Goal: Check status: Check status

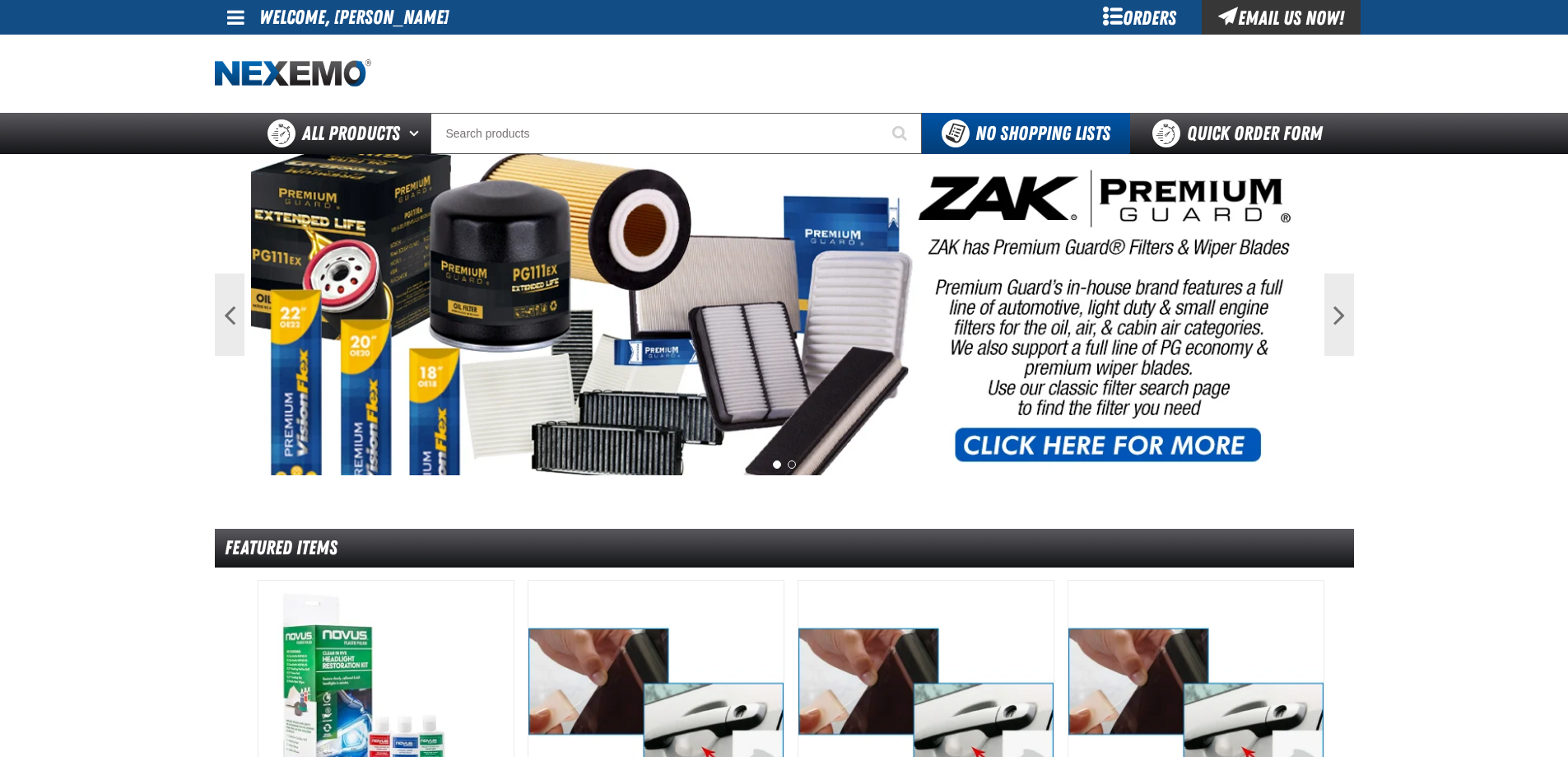
click at [1156, 13] on div "Orders" at bounding box center [1140, 17] width 123 height 34
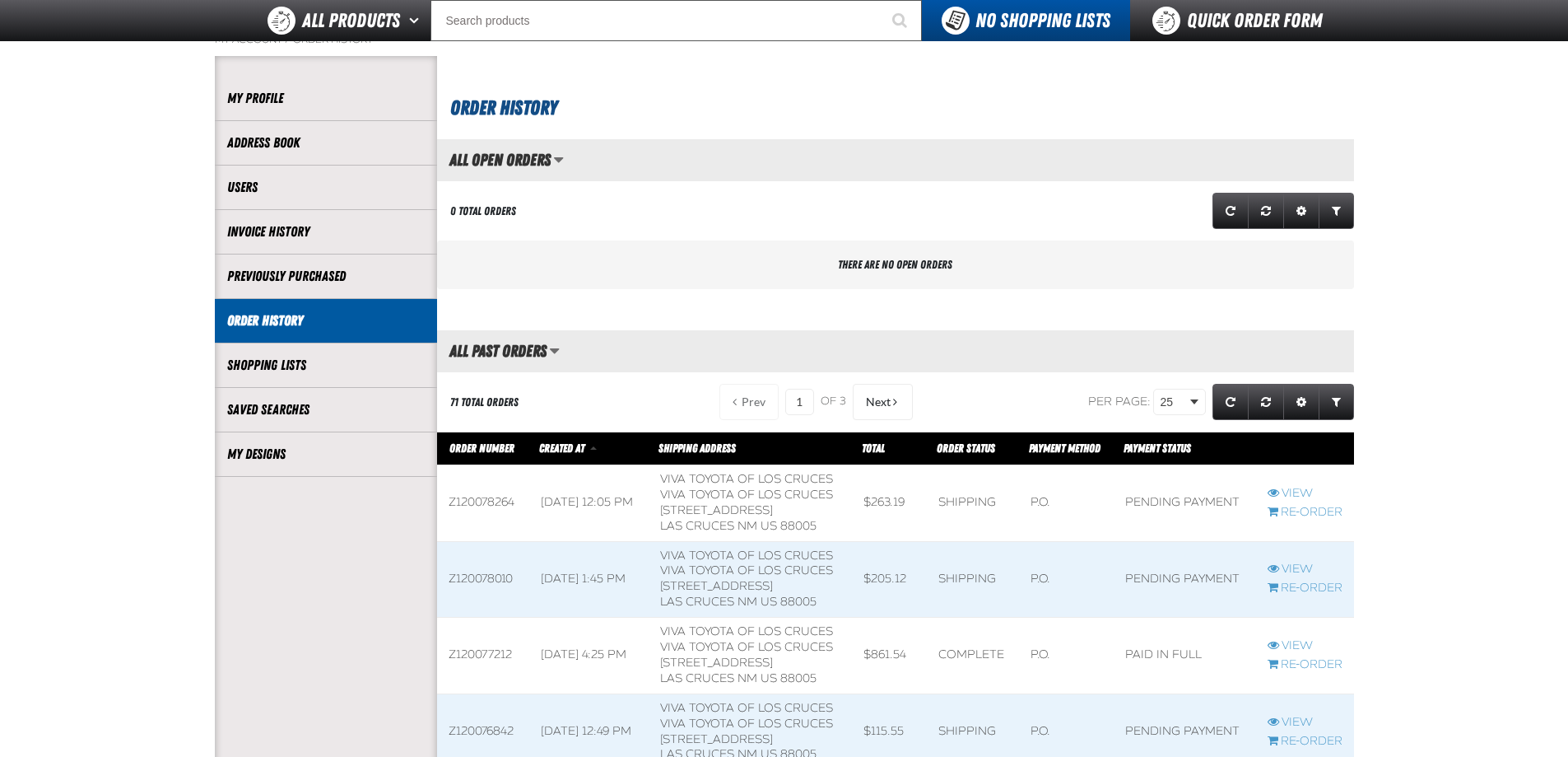
scroll to position [247, 0]
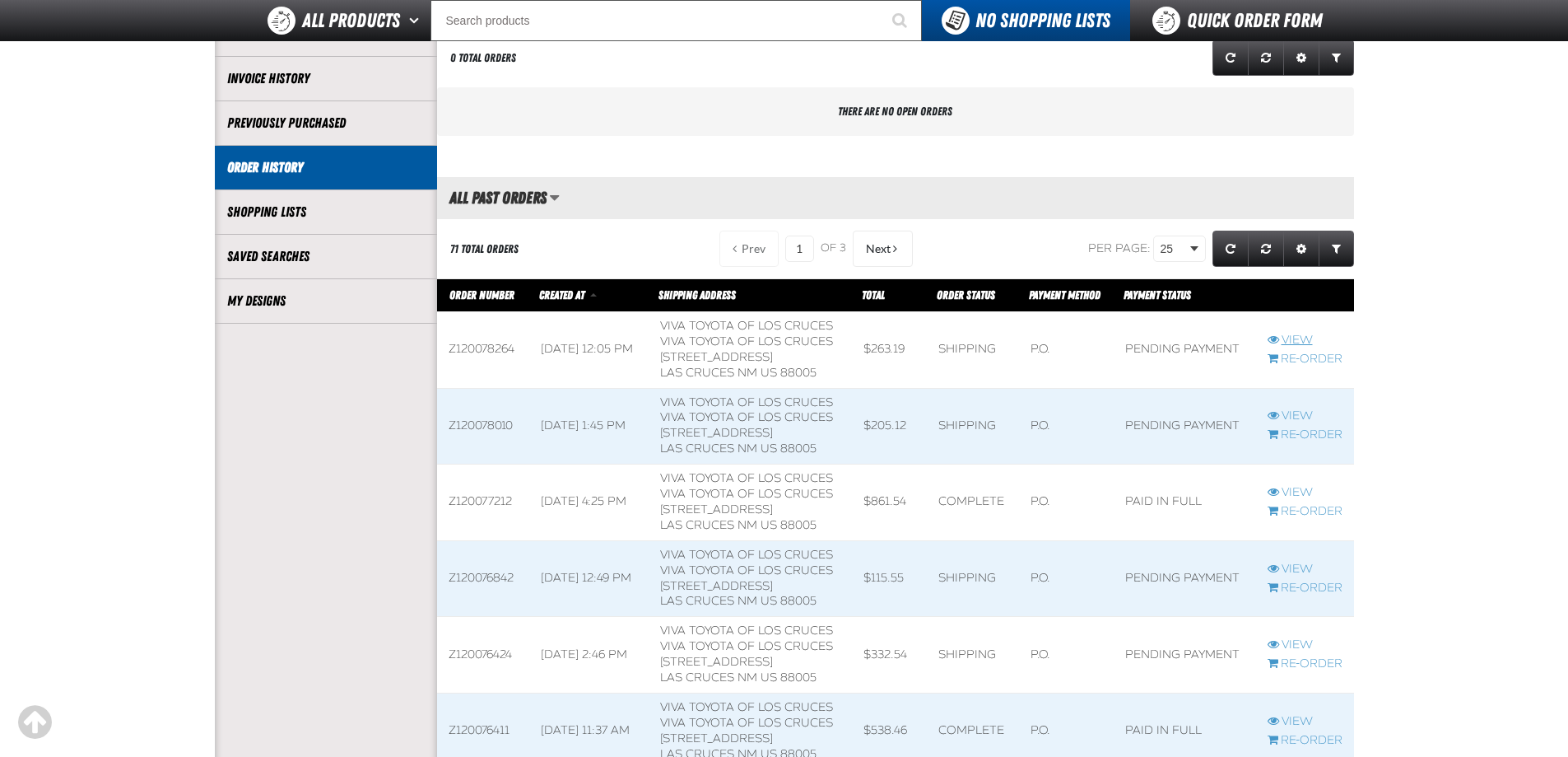
click at [1295, 340] on link "View" at bounding box center [1305, 340] width 75 height 16
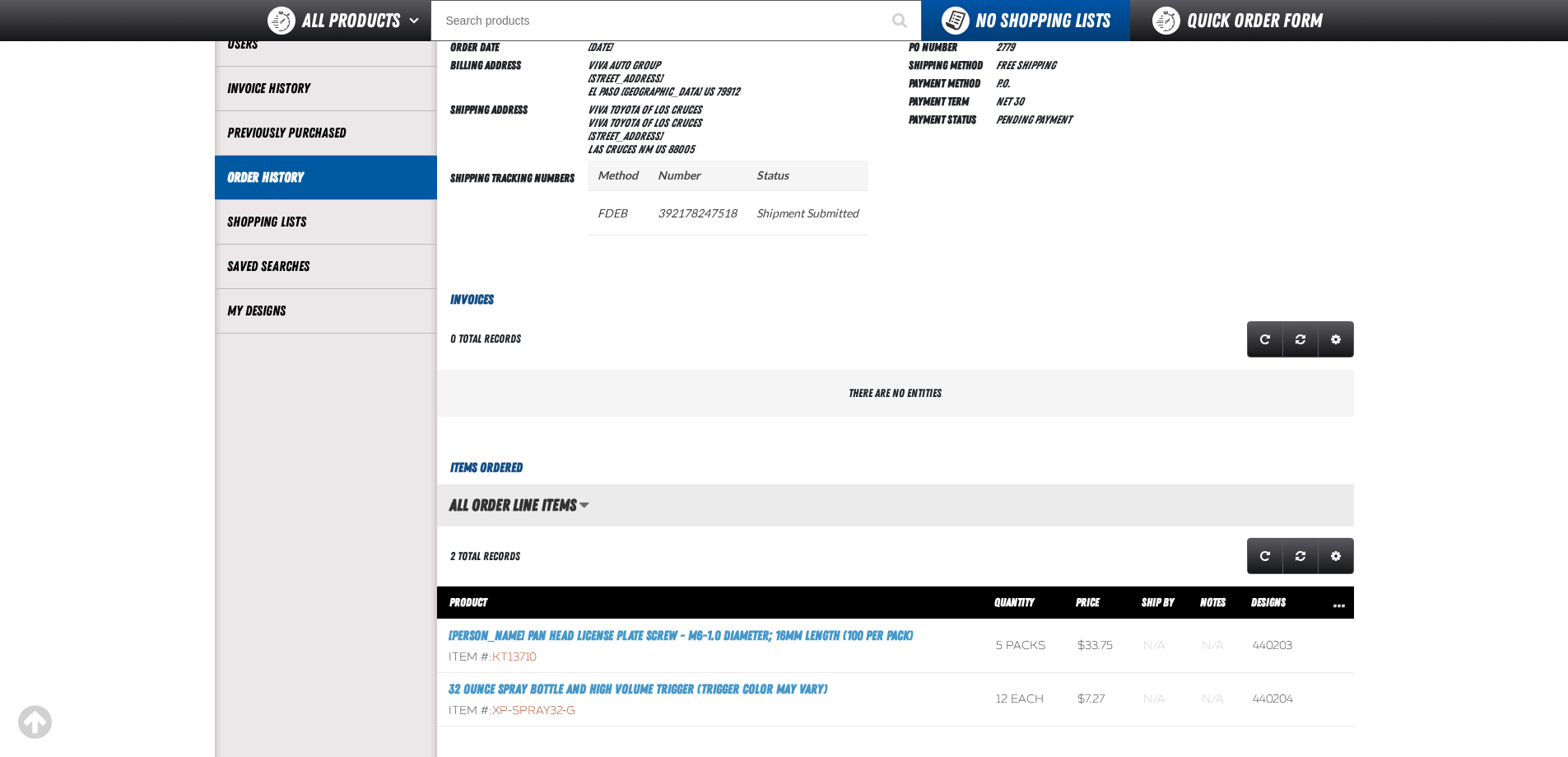
scroll to position [247, 0]
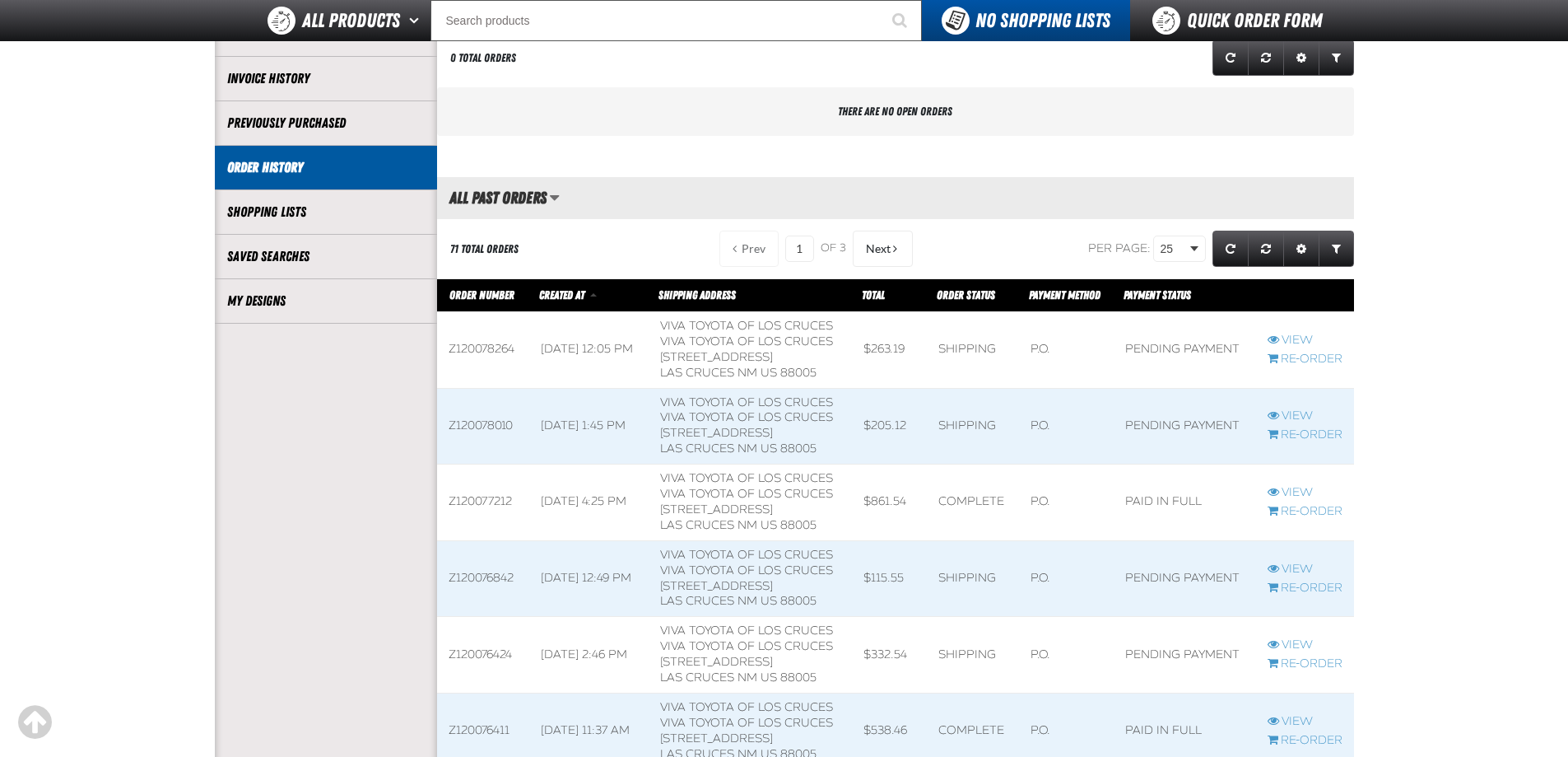
scroll to position [1, 1]
click at [1284, 413] on link "View" at bounding box center [1305, 416] width 75 height 16
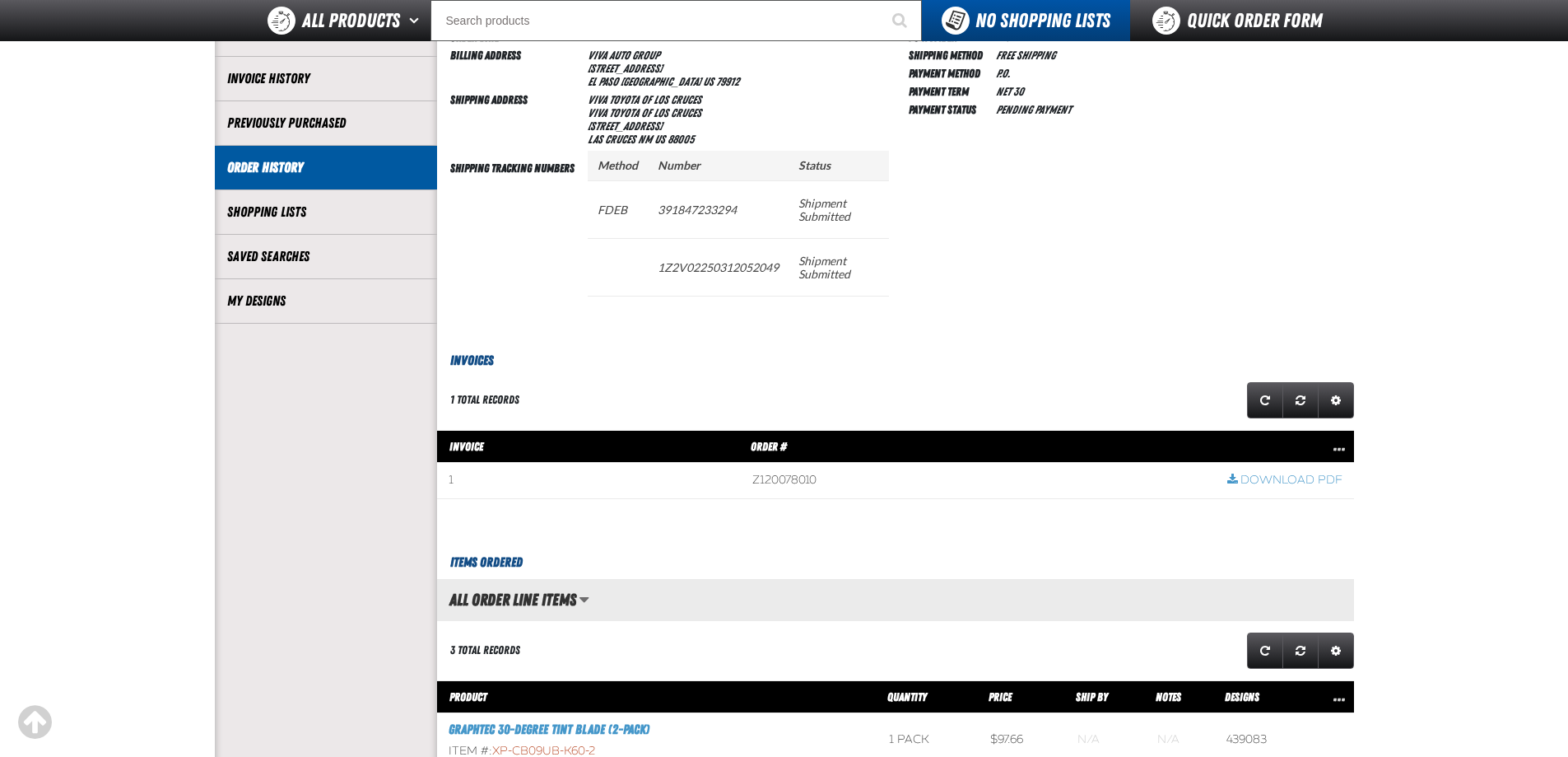
scroll to position [164, 0]
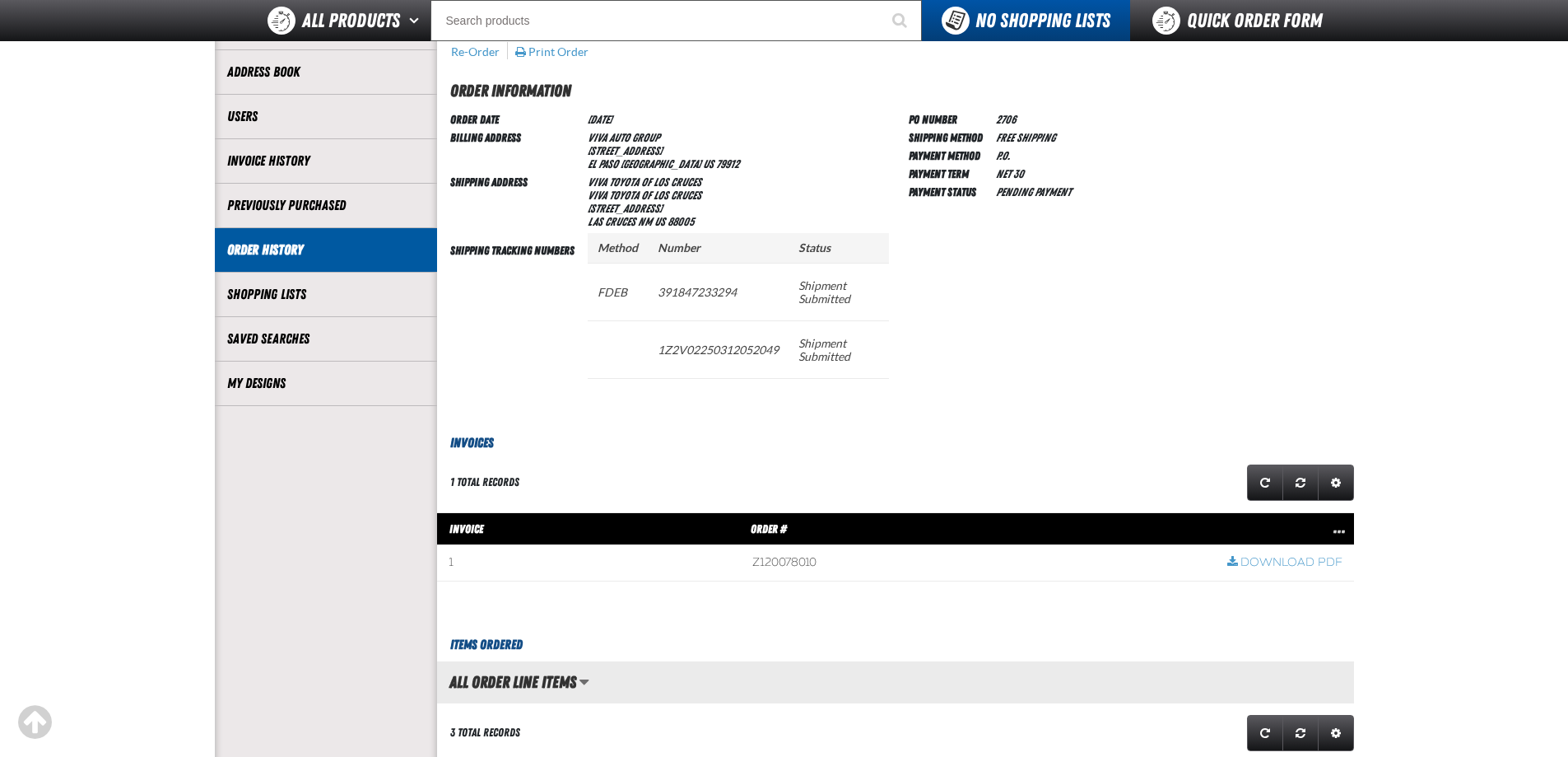
drag, startPoint x: 1154, startPoint y: 275, endPoint x: 1457, endPoint y: 20, distance: 396.0
click at [1154, 275] on div "PO Number 2706 Shipping Method Free Shipping Payment Method P.O. Payment Term N…" at bounding box center [1131, 258] width 445 height 297
